Goal: Information Seeking & Learning: Find specific fact

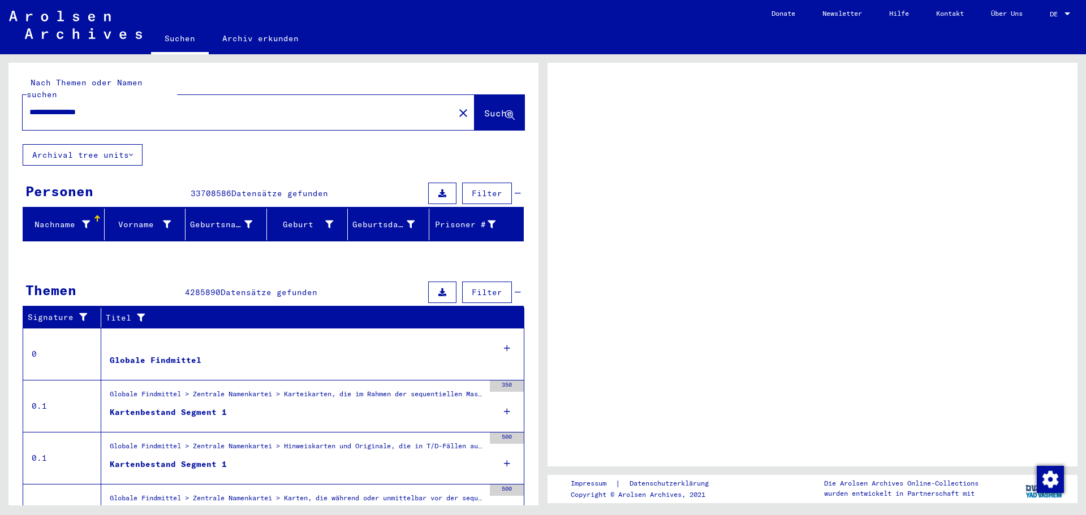
click at [484, 107] on span "Suche" at bounding box center [498, 112] width 28 height 11
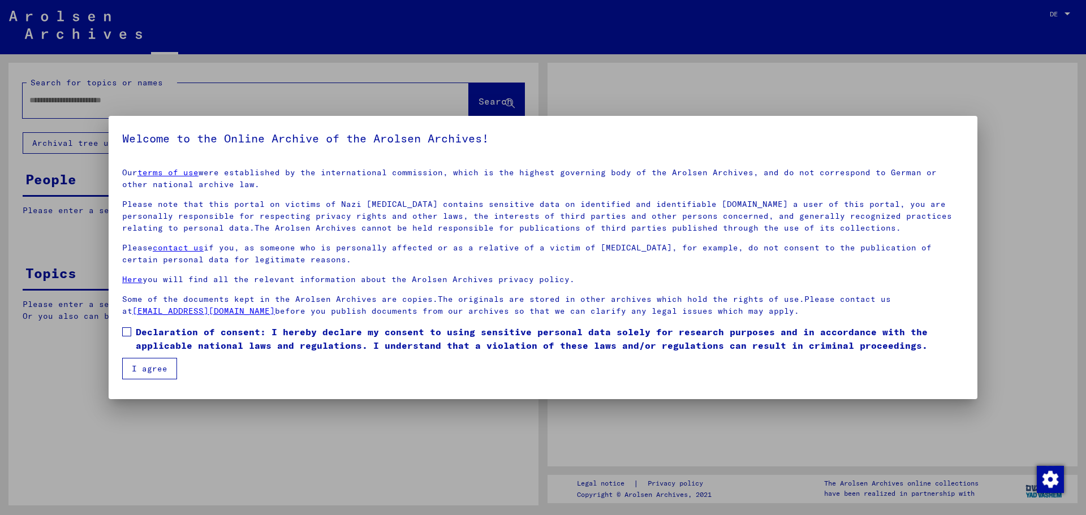
type input "**********"
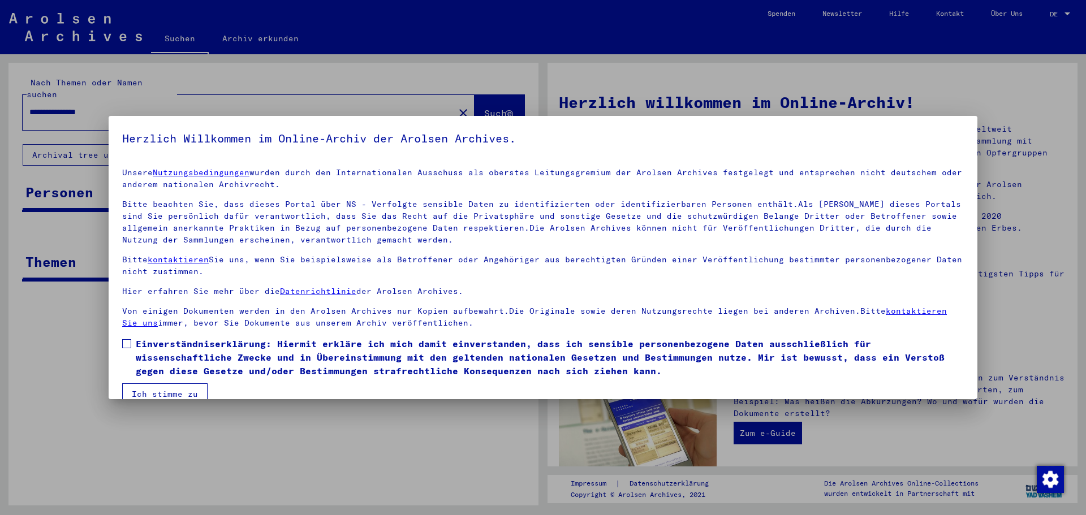
click at [125, 343] on span at bounding box center [126, 343] width 9 height 9
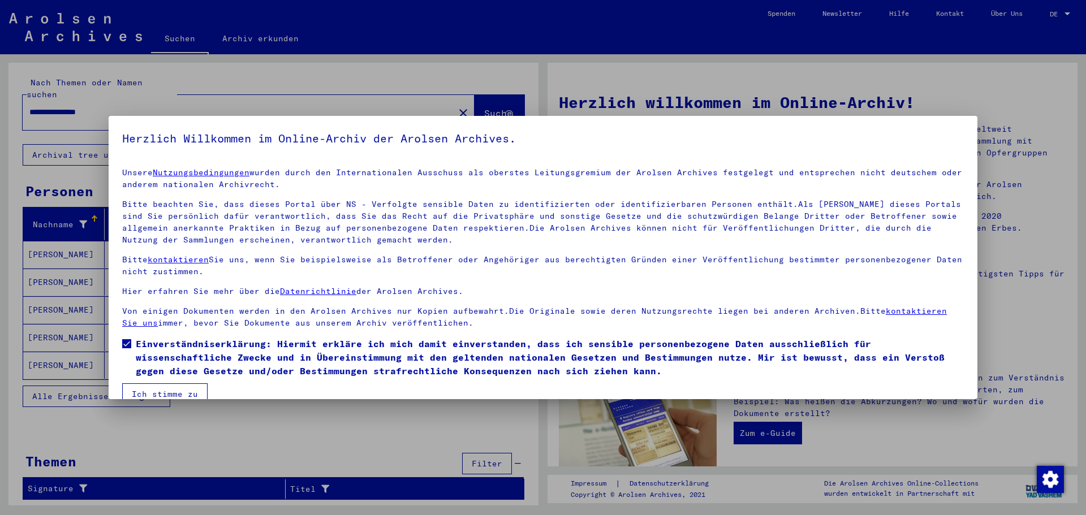
scroll to position [19, 0]
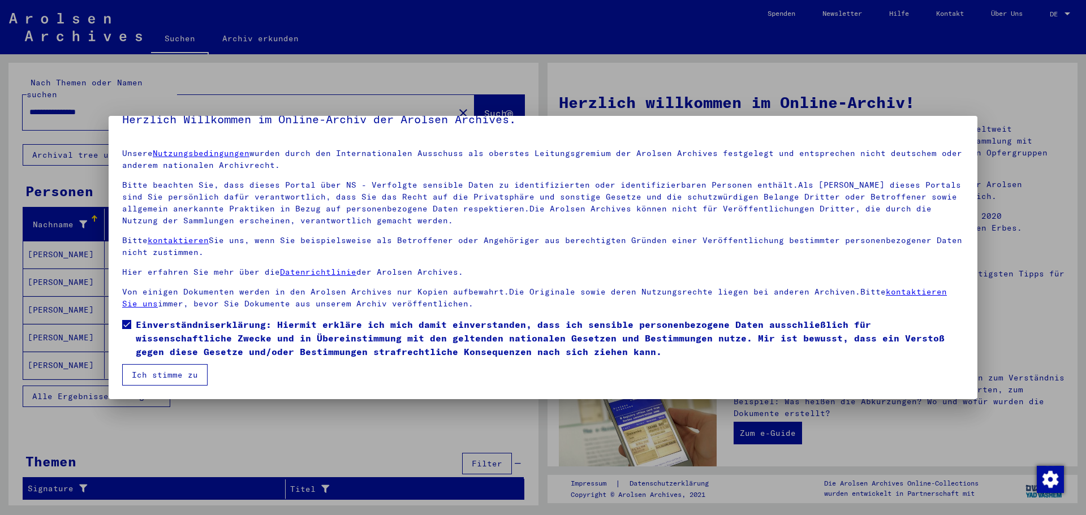
click at [161, 377] on button "Ich stimme zu" at bounding box center [164, 374] width 85 height 21
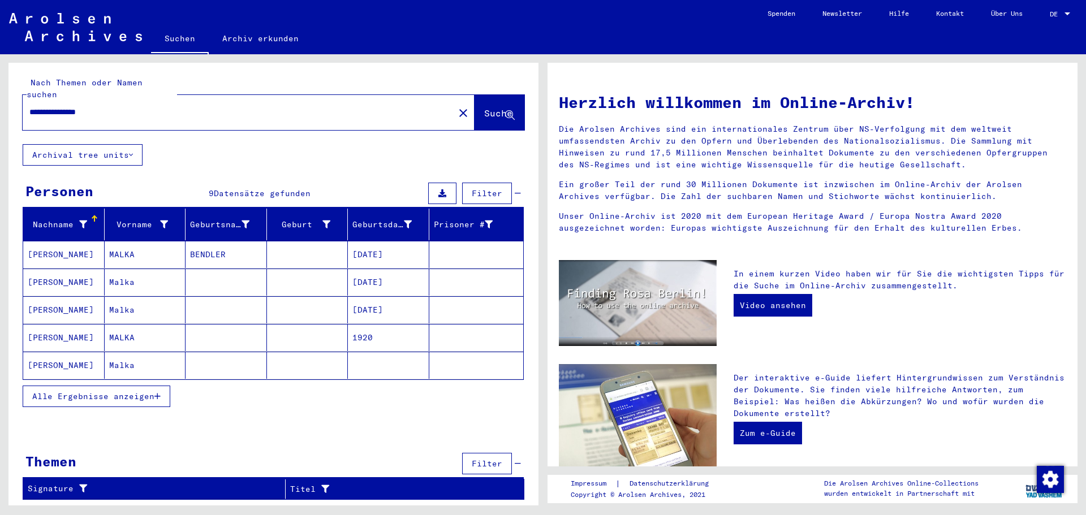
click at [122, 243] on mat-cell "MALKA" at bounding box center [145, 254] width 81 height 27
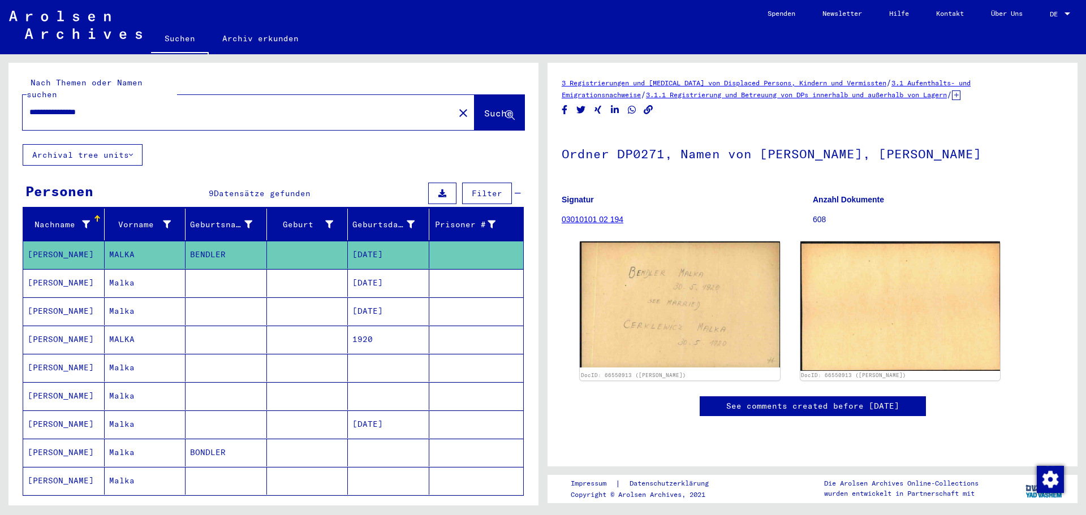
click at [113, 271] on mat-cell "Malka" at bounding box center [145, 283] width 81 height 28
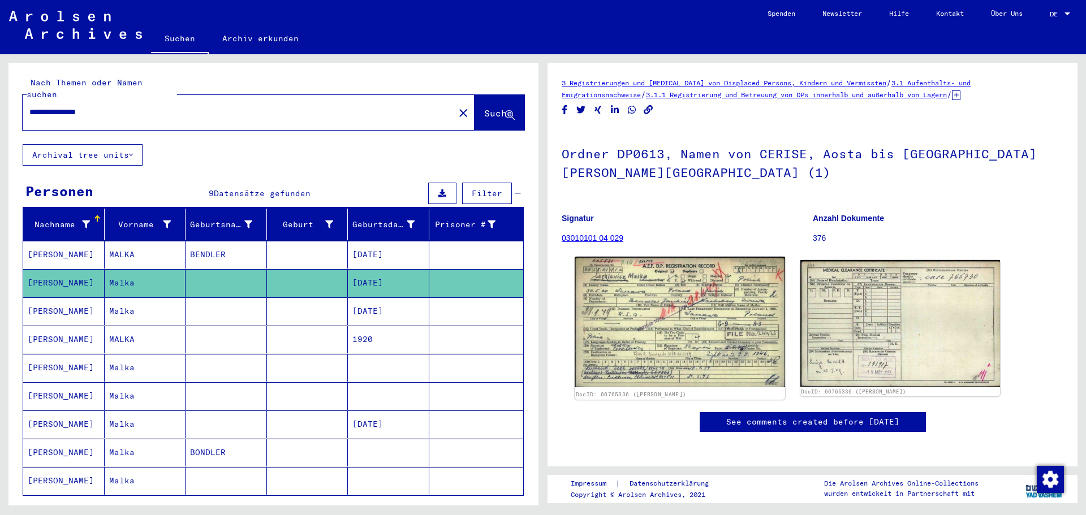
click at [643, 351] on img at bounding box center [679, 322] width 210 height 131
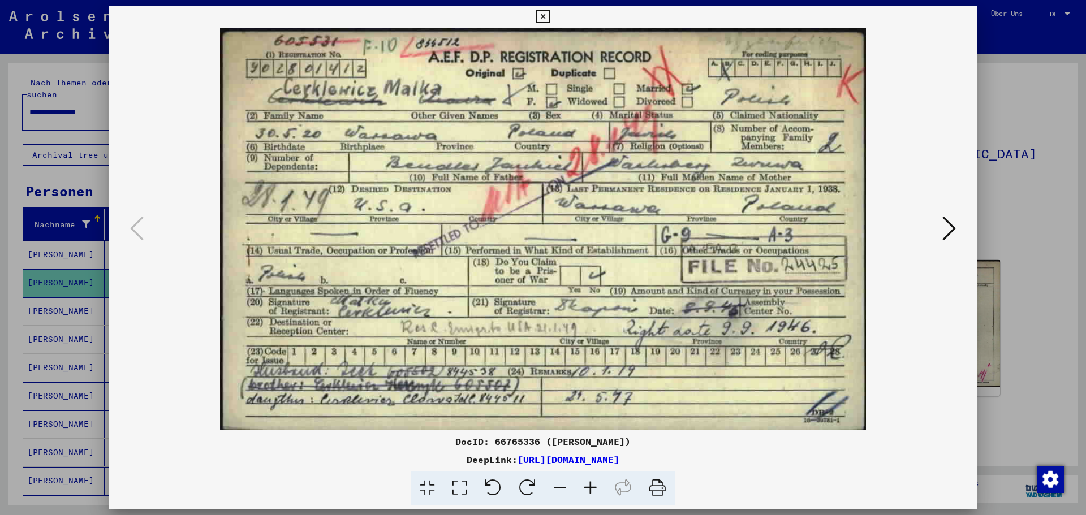
click at [643, 351] on img at bounding box center [543, 229] width 792 height 402
click at [539, 16] on icon at bounding box center [542, 17] width 13 height 14
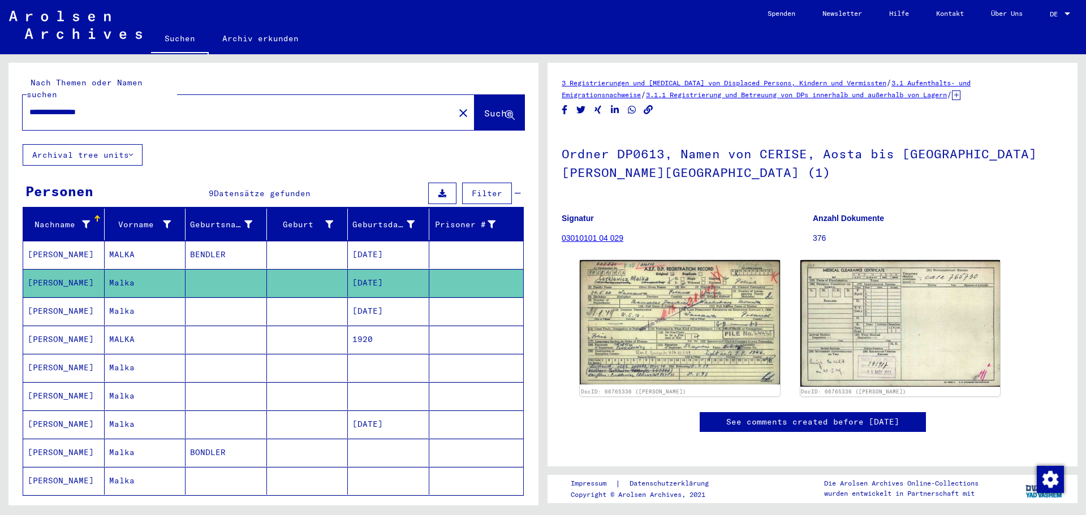
click at [130, 299] on mat-cell "Malka" at bounding box center [145, 311] width 81 height 28
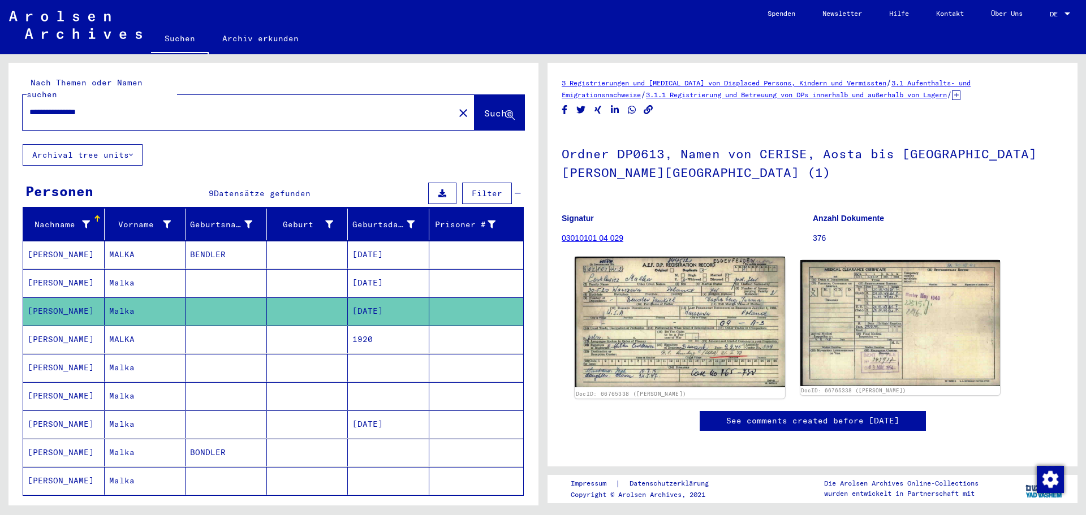
click at [667, 335] on img at bounding box center [679, 322] width 210 height 131
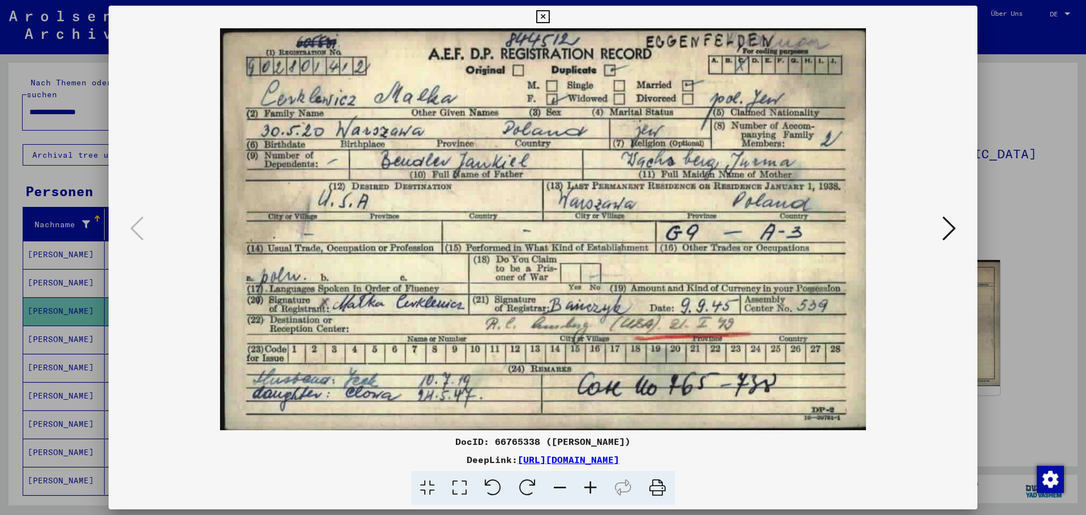
click at [542, 15] on icon at bounding box center [542, 17] width 13 height 14
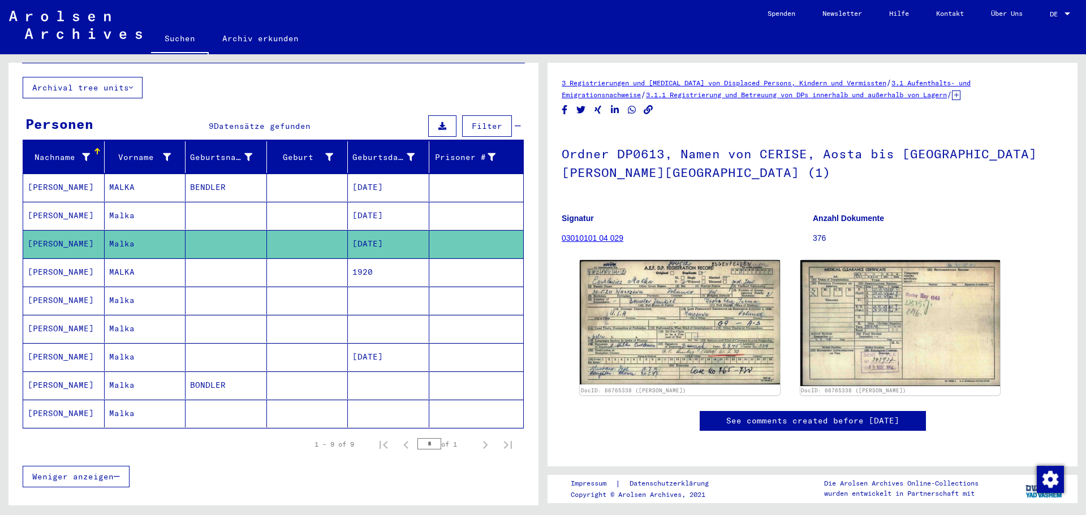
scroll to position [103, 0]
